Goal: Task Accomplishment & Management: Complete application form

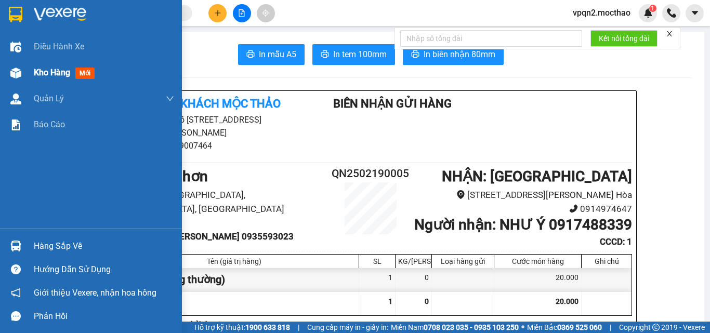
click at [17, 73] on img at bounding box center [15, 73] width 11 height 11
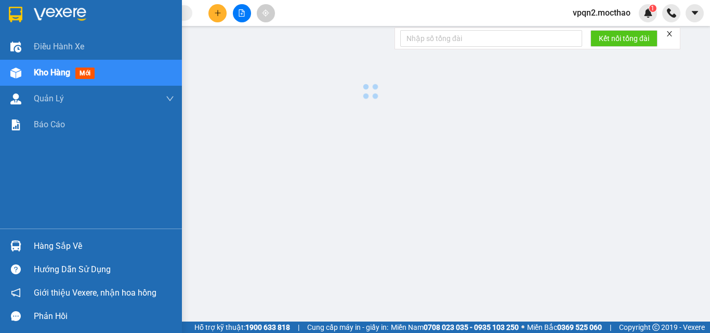
click at [17, 73] on img at bounding box center [15, 73] width 11 height 11
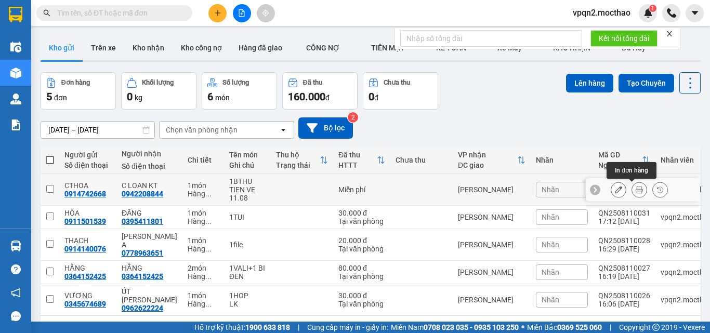
click at [632, 190] on button at bounding box center [639, 190] width 15 height 18
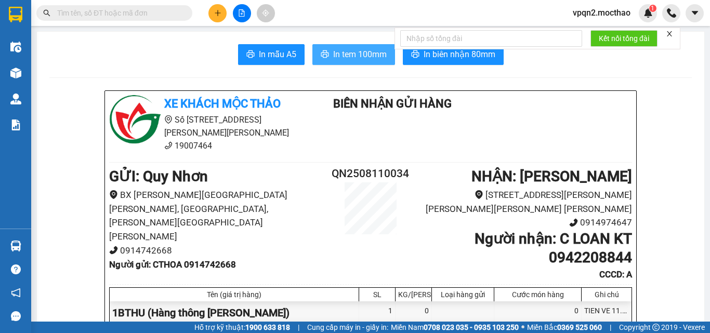
click at [325, 49] on button "In tem 100mm" at bounding box center [353, 54] width 83 height 21
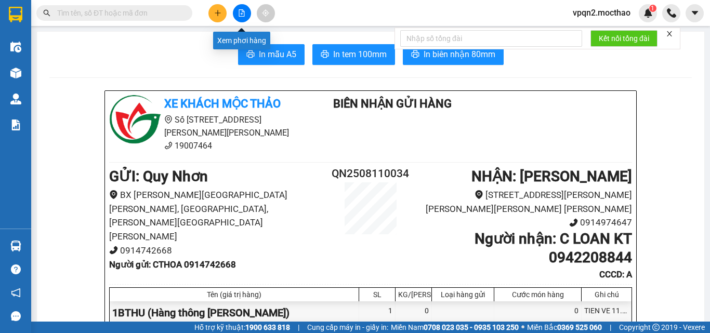
click at [243, 15] on icon "file-add" at bounding box center [241, 12] width 7 height 7
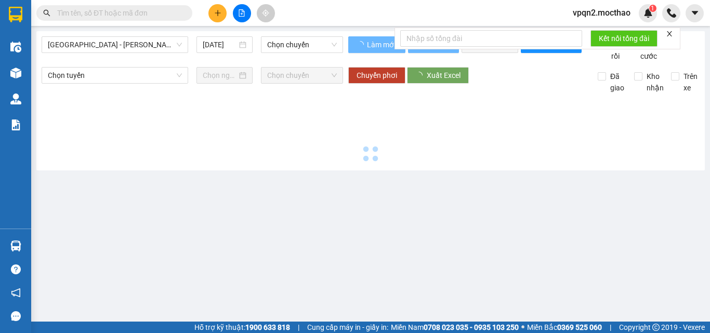
click at [122, 38] on span "[GEOGRAPHIC_DATA] - [PERSON_NAME]" at bounding box center [115, 45] width 134 height 16
type input "[DATE]"
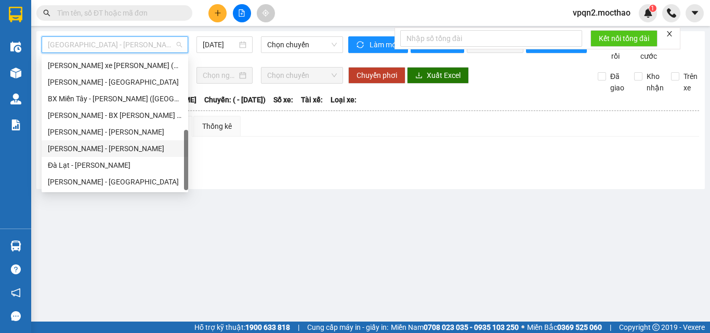
scroll to position [77, 0]
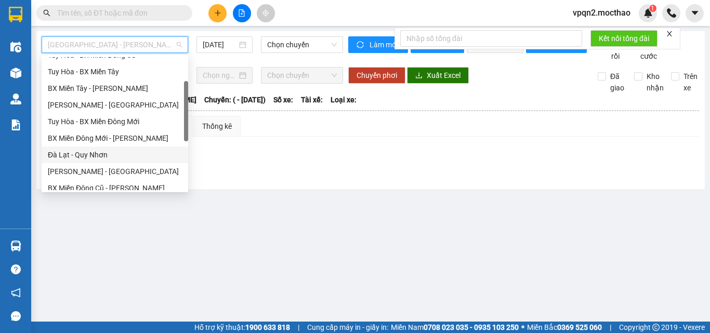
click at [84, 156] on div "Đà Lạt - Quy Nhơn" at bounding box center [115, 154] width 134 height 11
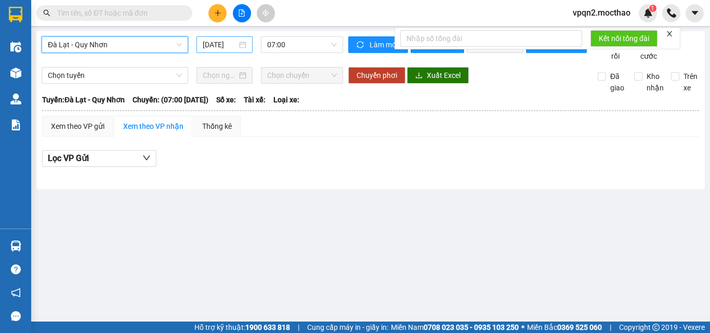
click at [220, 43] on input "[DATE]" at bounding box center [220, 44] width 34 height 11
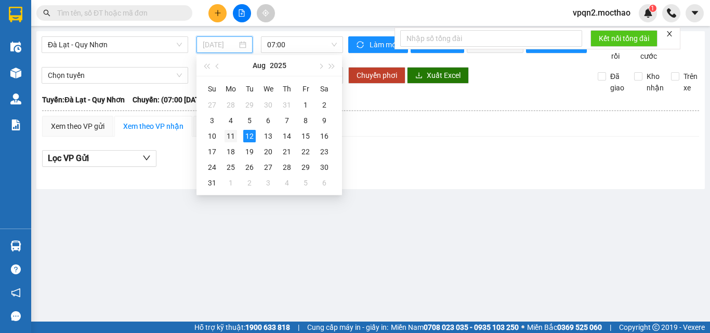
click at [231, 134] on div "11" at bounding box center [231, 136] width 12 height 12
type input "[DATE]"
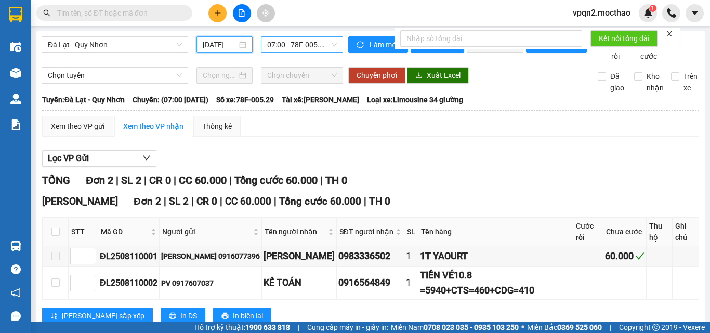
click at [303, 44] on span "07:00 - 78F-005.29" at bounding box center [302, 45] width 70 height 16
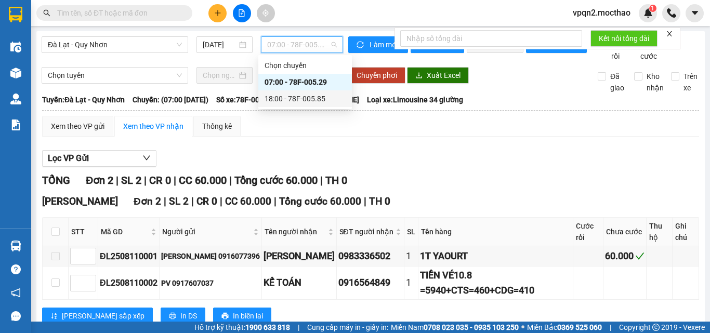
click at [302, 98] on div "18:00 - 78F-005.85" at bounding box center [305, 98] width 81 height 11
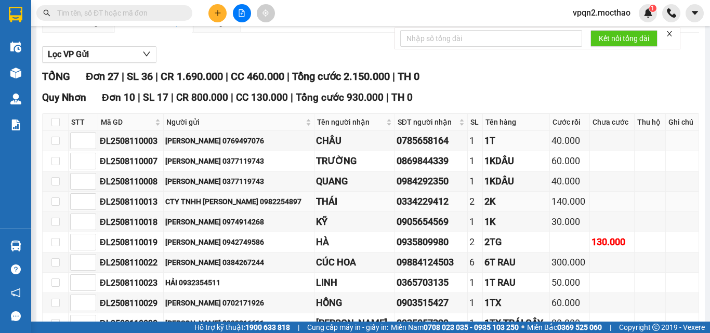
scroll to position [156, 0]
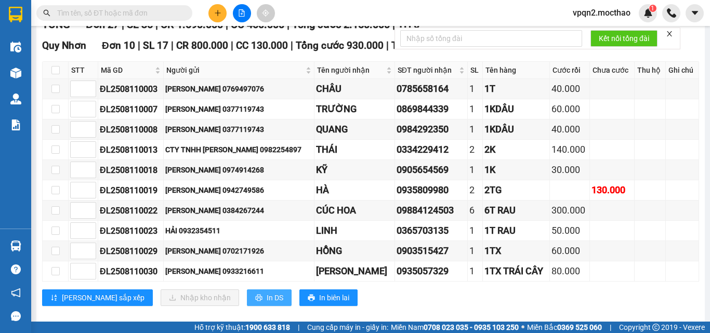
click at [247, 306] on button "In DS" at bounding box center [269, 298] width 45 height 17
click at [56, 74] on input "checkbox" at bounding box center [55, 70] width 8 height 8
checkbox input "true"
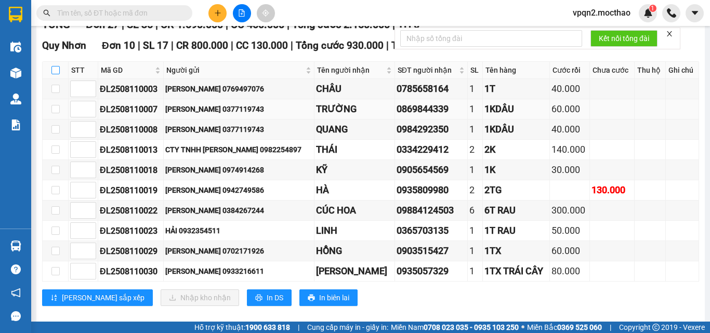
checkbox input "true"
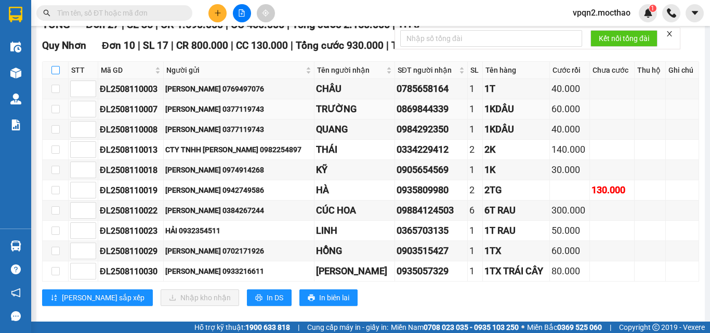
checkbox input "true"
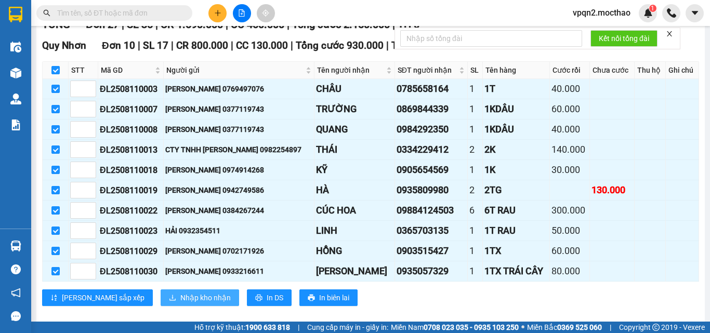
scroll to position [260, 0]
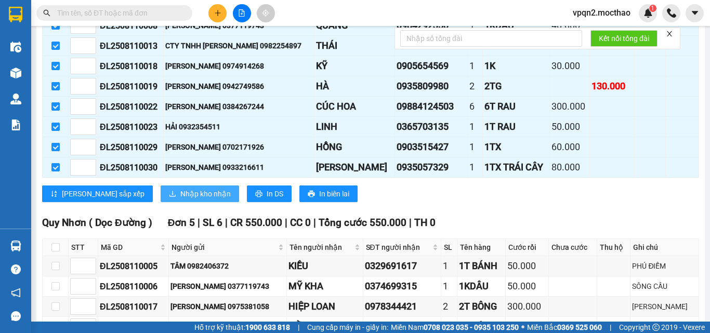
click at [183, 200] on span "Nhập kho nhận" at bounding box center [205, 193] width 50 height 11
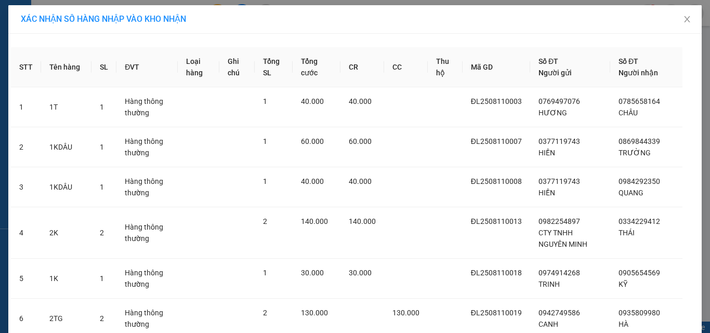
scroll to position [242, 0]
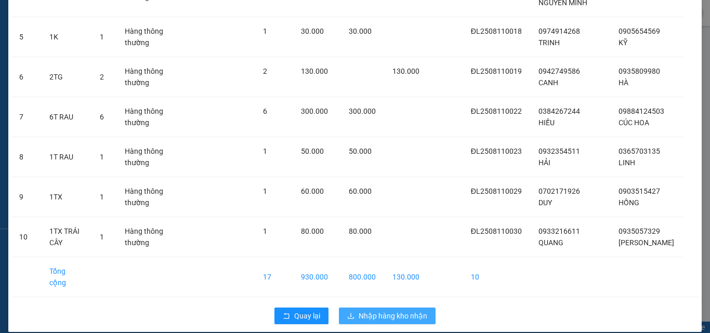
click at [378, 310] on span "Nhập hàng kho nhận" at bounding box center [393, 315] width 69 height 11
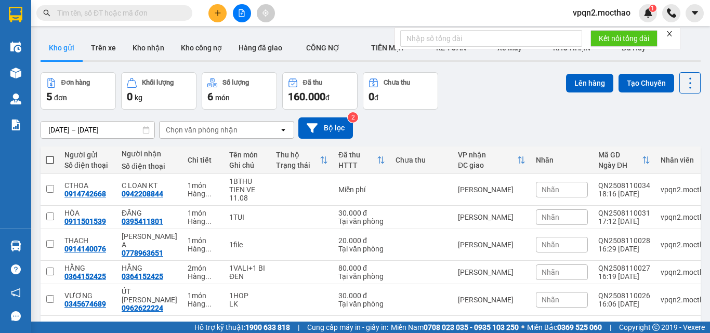
scroll to position [48, 0]
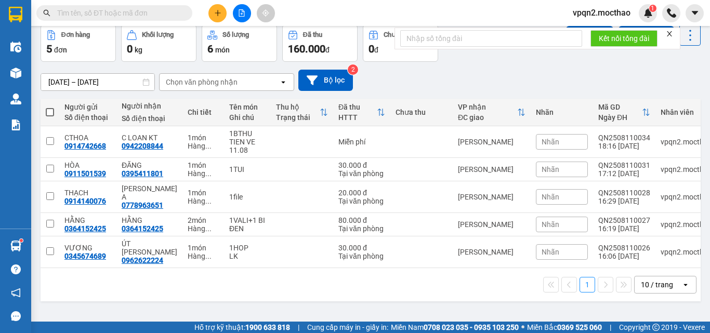
click at [50, 113] on span at bounding box center [50, 112] width 8 height 8
click at [50, 107] on input "checkbox" at bounding box center [50, 107] width 0 height 0
checkbox input "true"
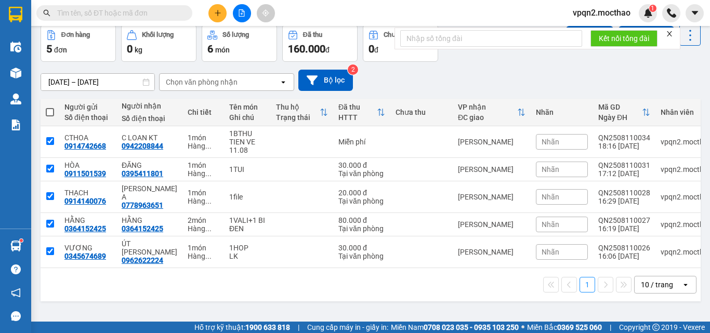
checkbox input "true"
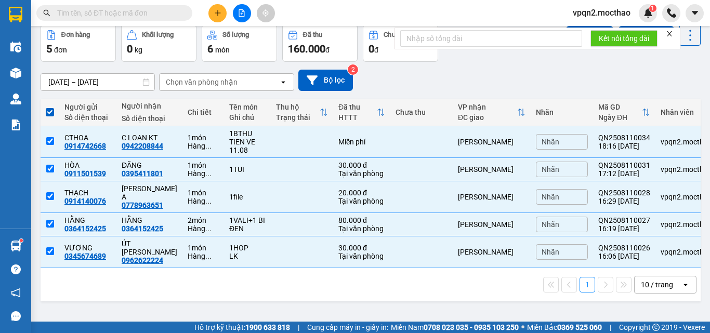
scroll to position [0, 0]
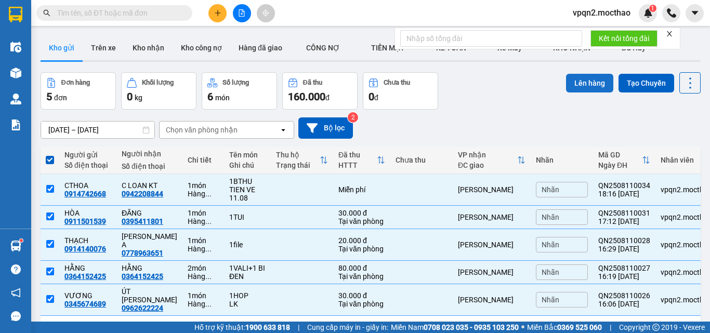
click at [597, 79] on button "Lên hàng" at bounding box center [589, 83] width 47 height 19
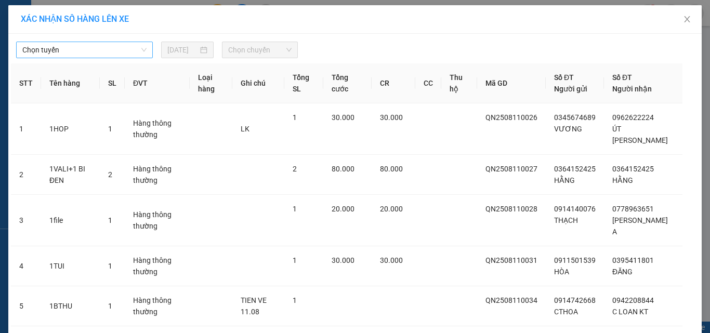
click at [56, 48] on span "Chọn tuyến" at bounding box center [84, 50] width 124 height 16
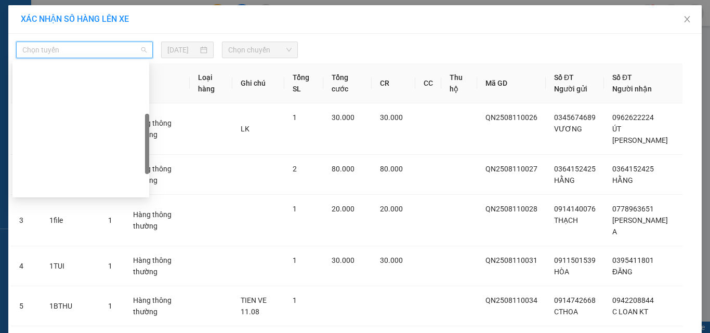
scroll to position [156, 0]
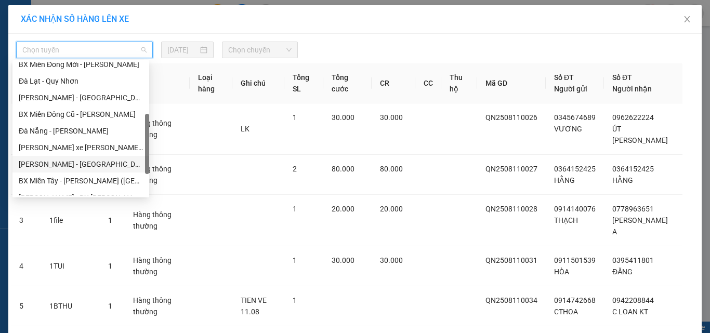
drag, startPoint x: 60, startPoint y: 163, endPoint x: 158, endPoint y: 99, distance: 116.8
click at [60, 163] on div "[PERSON_NAME] - [GEOGRAPHIC_DATA]" at bounding box center [81, 164] width 124 height 11
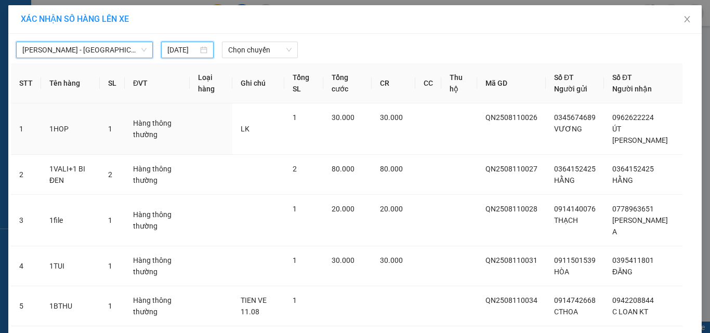
click at [189, 50] on input "[DATE]" at bounding box center [182, 49] width 30 height 11
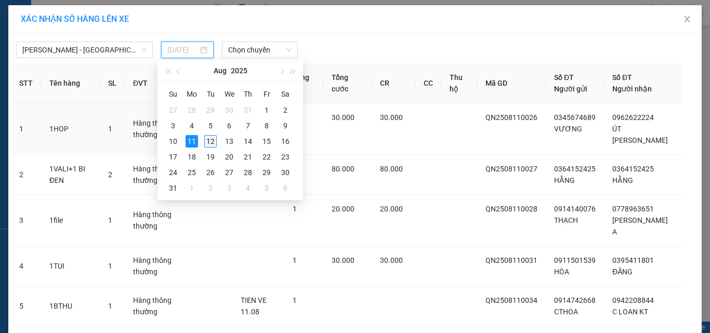
click at [210, 141] on div "12" at bounding box center [210, 141] width 12 height 12
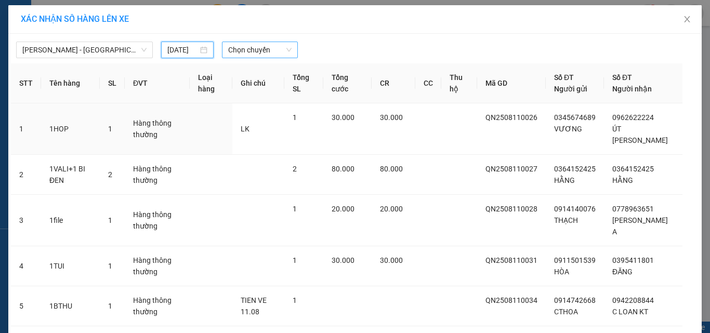
type input "[DATE]"
click at [244, 47] on span "Chọn chuyến" at bounding box center [260, 50] width 64 height 16
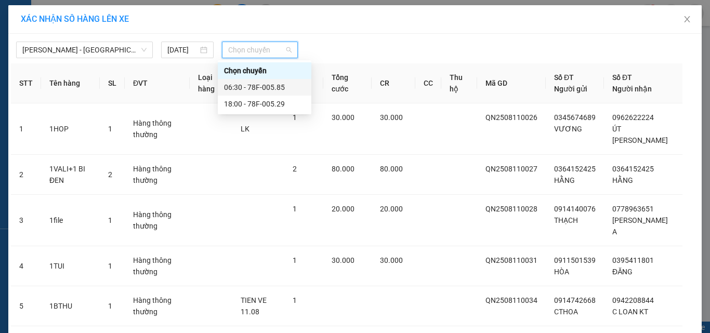
click at [246, 90] on div "06:30 - 78F-005.85" at bounding box center [264, 87] width 81 height 11
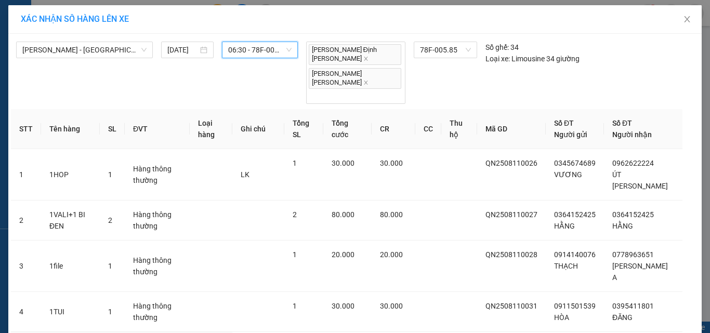
scroll to position [73, 0]
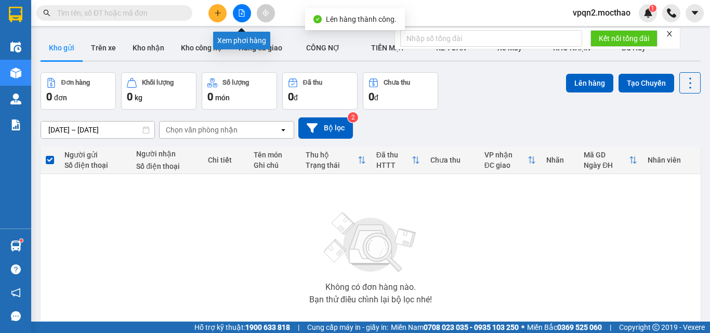
click at [244, 15] on icon "file-add" at bounding box center [242, 12] width 6 height 7
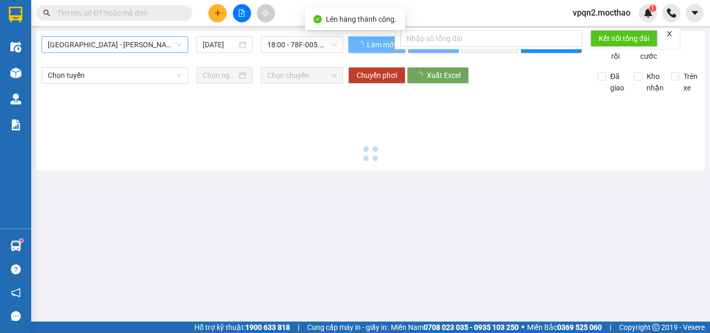
type input "[DATE]"
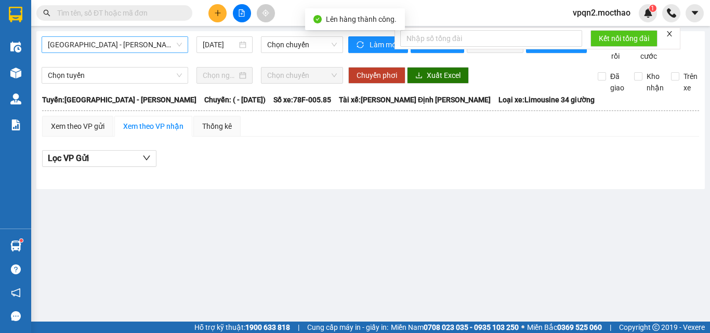
click at [87, 48] on span "[GEOGRAPHIC_DATA] - [PERSON_NAME]" at bounding box center [115, 45] width 134 height 16
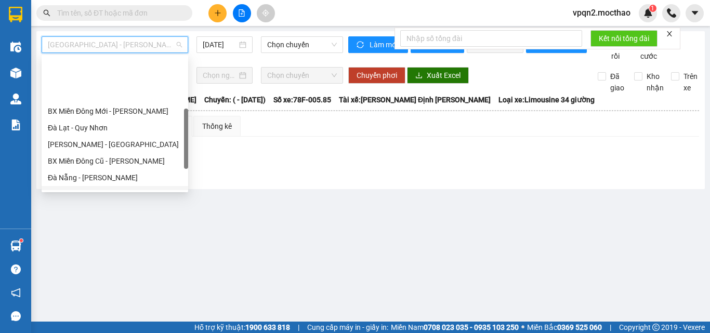
scroll to position [156, 0]
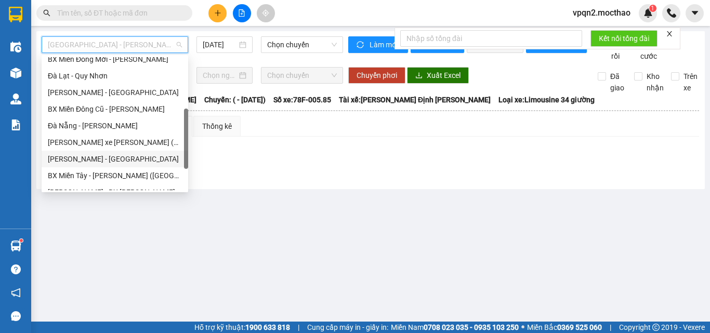
click at [88, 158] on div "[PERSON_NAME] - [GEOGRAPHIC_DATA]" at bounding box center [115, 158] width 134 height 11
type input "[DATE]"
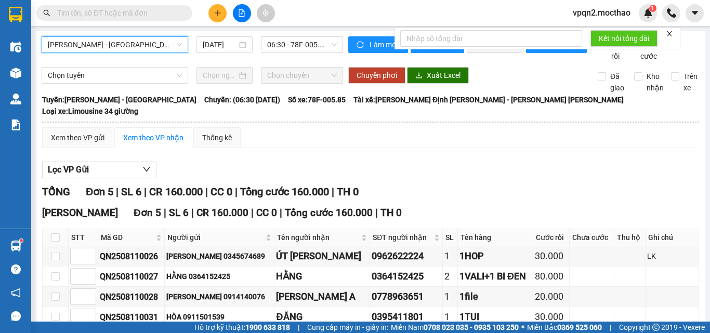
click at [670, 32] on icon "close" at bounding box center [669, 33] width 7 height 7
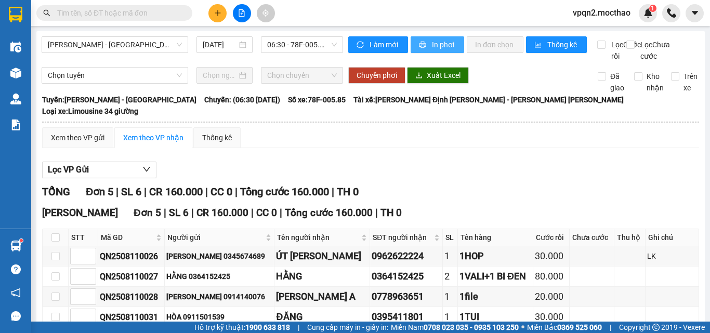
click at [441, 52] on button "In phơi" at bounding box center [438, 44] width 54 height 17
click at [435, 47] on span "In phơi" at bounding box center [444, 44] width 24 height 11
click at [217, 5] on button at bounding box center [217, 13] width 18 height 18
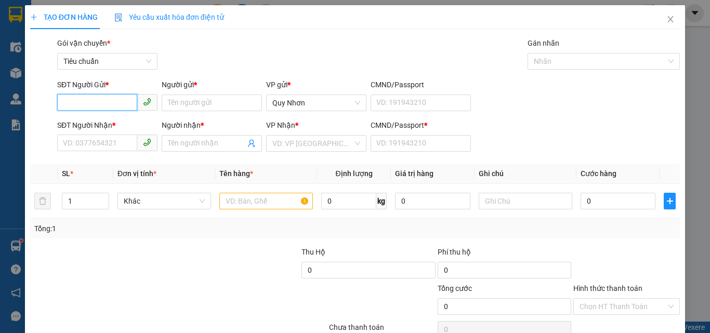
click at [113, 102] on input "SĐT Người Gửi *" at bounding box center [97, 102] width 80 height 17
click at [114, 126] on div "0386973825 - [PERSON_NAME]" at bounding box center [114, 123] width 102 height 11
type input "0386973825"
type input "TRUNG"
type input "0979700064"
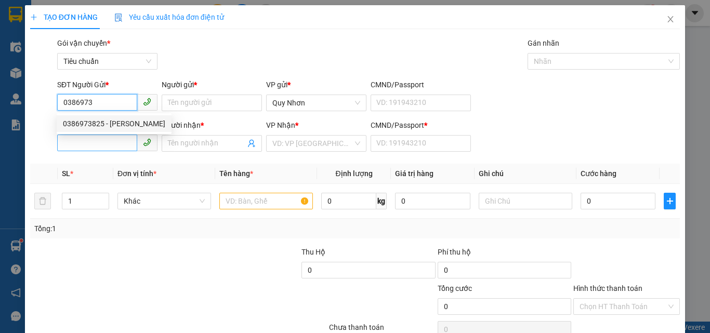
type input "KHANH"
type input "D"
type input "0386973825"
type input "20.000"
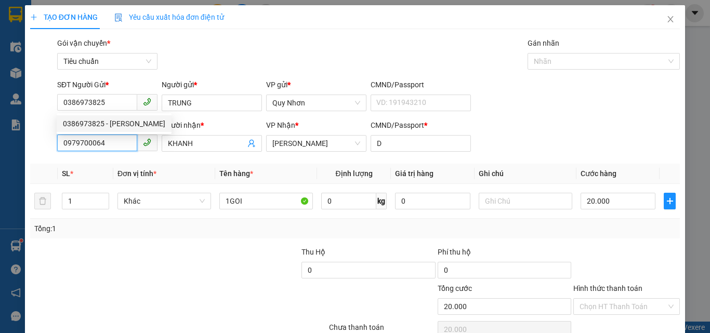
click at [110, 140] on input "0979700064" at bounding box center [97, 143] width 80 height 17
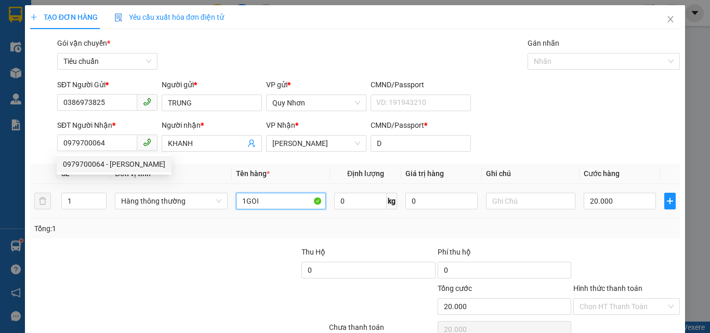
click at [271, 204] on input "1GOI" at bounding box center [281, 201] width 90 height 17
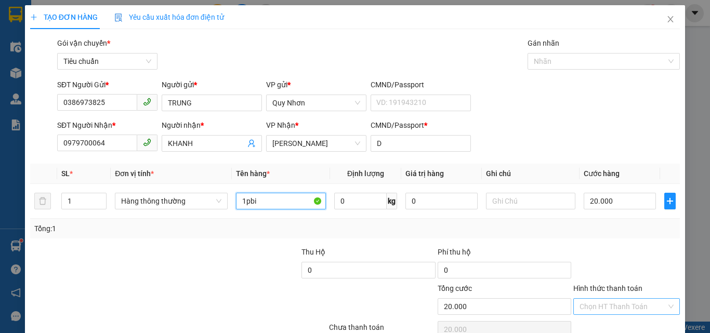
scroll to position [51, 0]
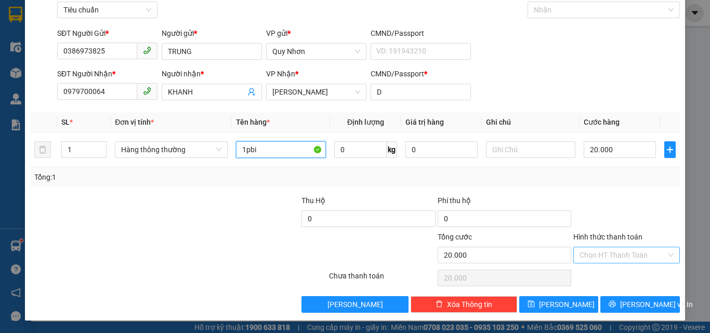
type input "1pbi"
drag, startPoint x: 631, startPoint y: 253, endPoint x: 628, endPoint y: 247, distance: 6.8
click at [630, 251] on input "Hình thức thanh toán" at bounding box center [623, 255] width 87 height 16
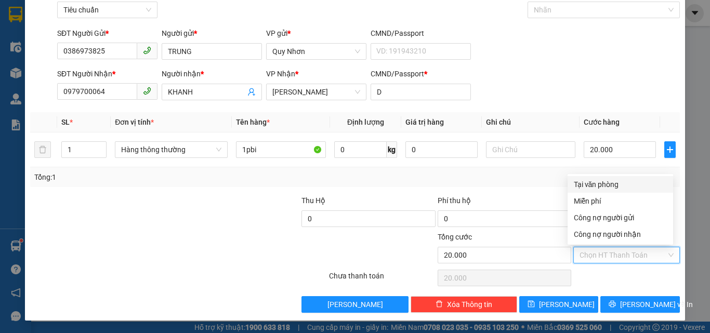
click at [622, 181] on div "Tại văn phòng" at bounding box center [620, 184] width 93 height 11
type input "0"
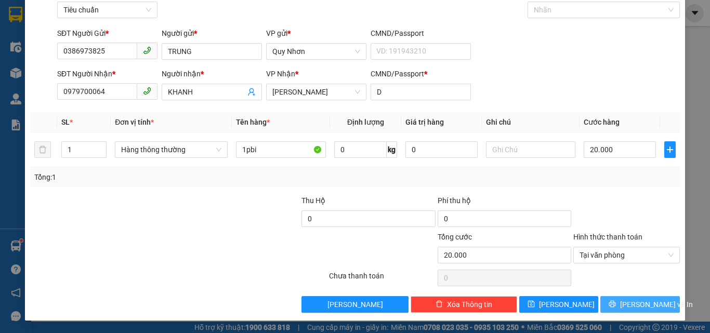
click at [612, 305] on button "[PERSON_NAME] và In" at bounding box center [640, 304] width 80 height 17
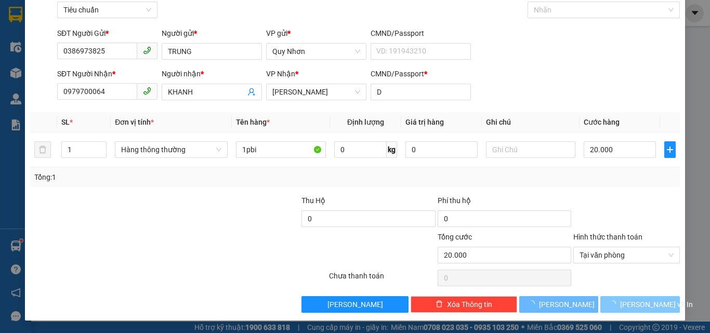
click at [612, 305] on button "[PERSON_NAME] và In" at bounding box center [640, 304] width 80 height 17
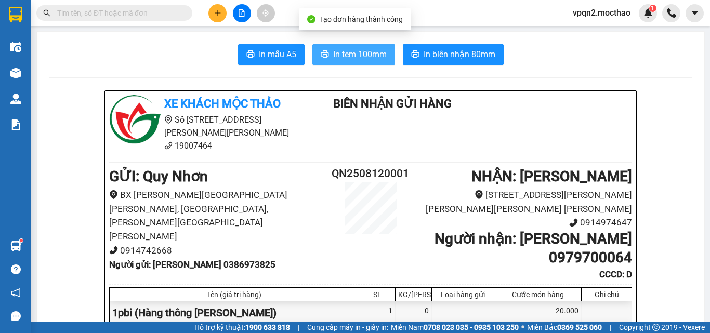
click at [348, 55] on span "In tem 100mm" at bounding box center [360, 54] width 54 height 13
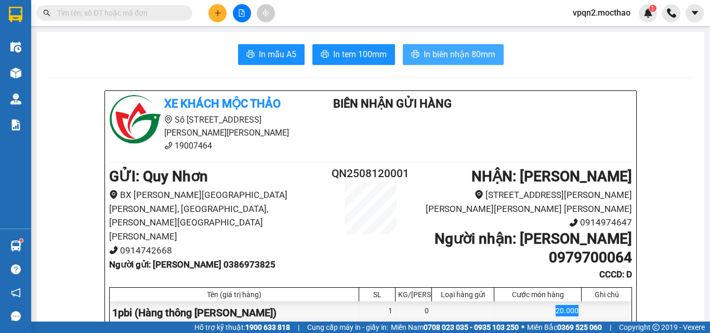
click at [450, 60] on span "In biên nhận 80mm" at bounding box center [460, 54] width 72 height 13
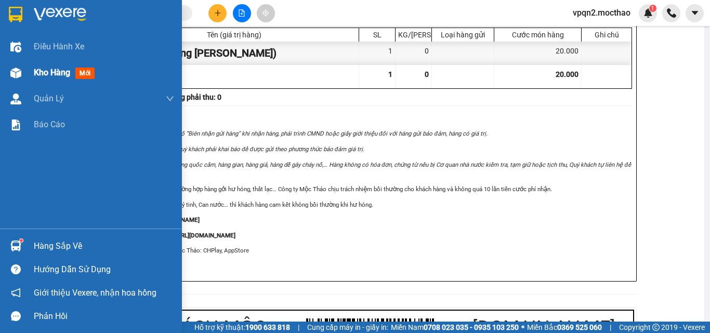
click at [3, 69] on div "Kho hàng mới" at bounding box center [91, 73] width 182 height 26
click at [33, 75] on div "Kho hàng mới" at bounding box center [91, 73] width 182 height 26
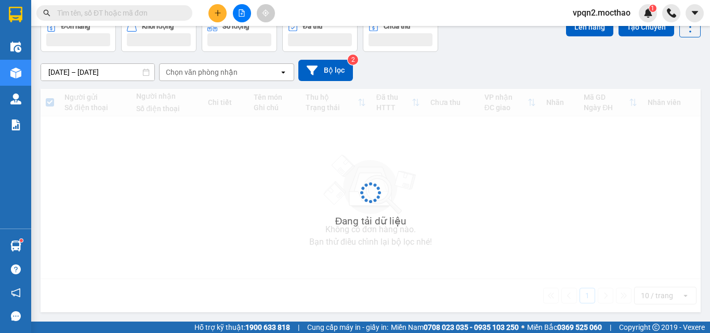
scroll to position [48, 0]
